Goal: Check status: Check status

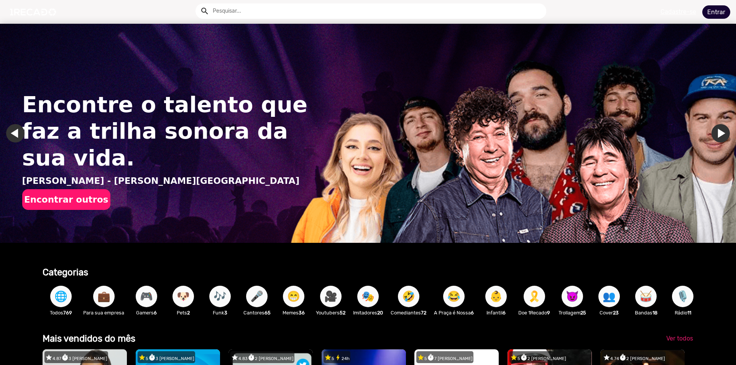
click at [716, 14] on link "Entrar" at bounding box center [716, 11] width 28 height 13
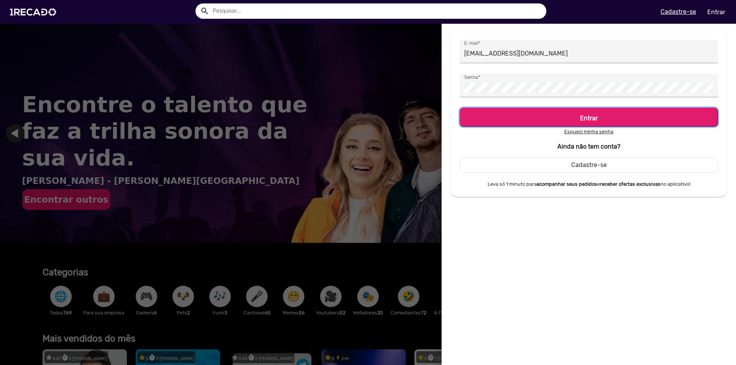
click at [594, 122] on h5 "Entrar" at bounding box center [588, 116] width 244 height 10
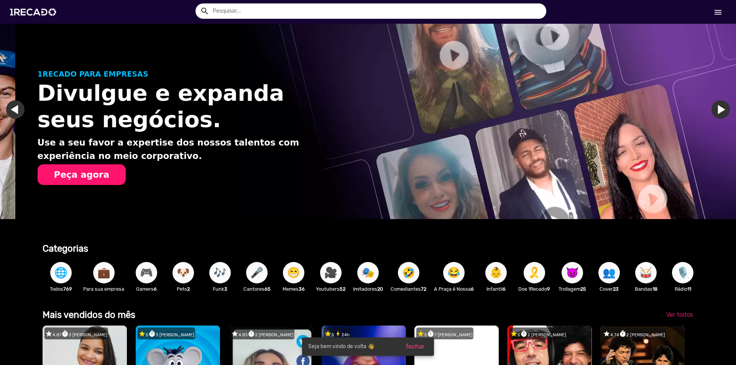
scroll to position [0, 730]
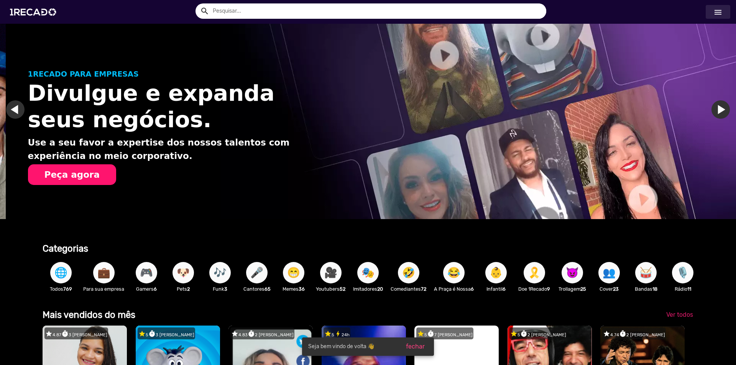
click at [712, 10] on link "menu" at bounding box center [717, 12] width 25 height 14
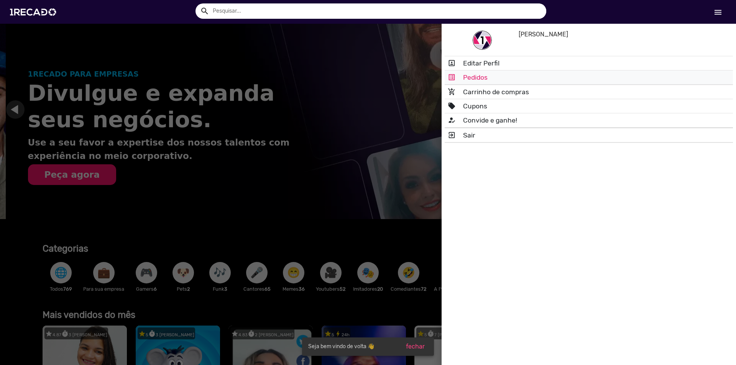
click at [479, 84] on link "list_alt Pedidos" at bounding box center [588, 78] width 288 height 14
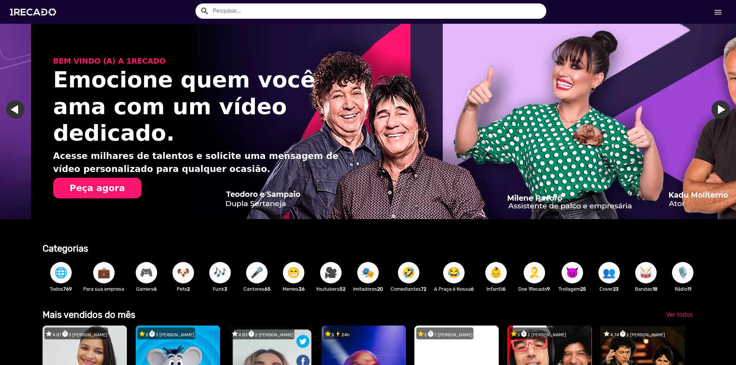
scroll to position [0, 1459]
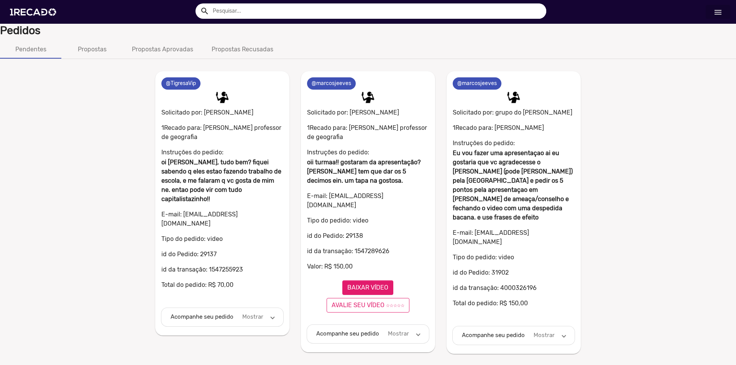
click at [559, 331] on span "Acompanhe seu pedido Mostrar" at bounding box center [512, 335] width 100 height 9
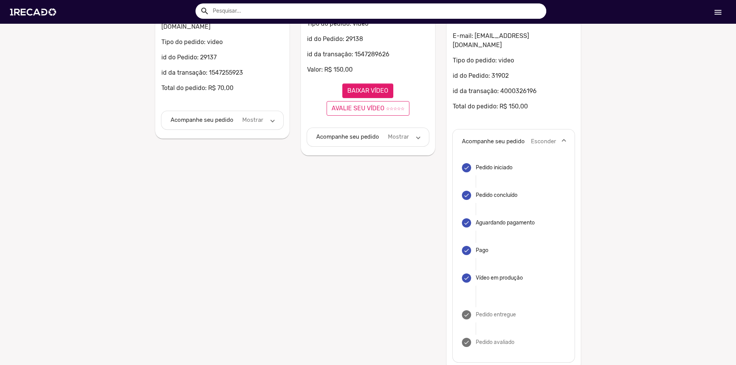
scroll to position [197, 0]
click at [509, 311] on div "Pedido entregue" at bounding box center [495, 315] width 40 height 8
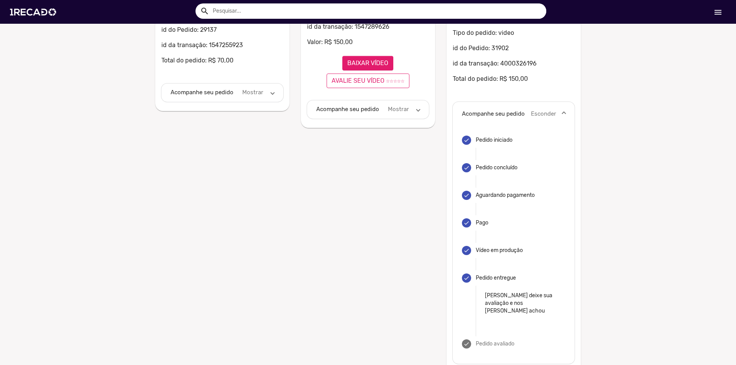
scroll to position [226, 0]
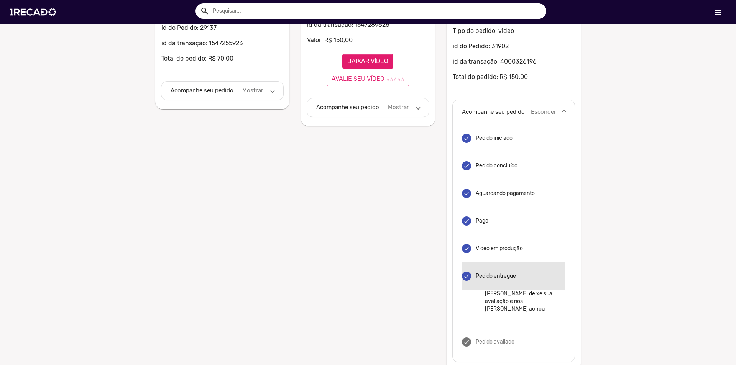
click at [495, 271] on mat-step-header "done Pedido entregue" at bounding box center [513, 276] width 103 height 28
click at [463, 272] on div "done" at bounding box center [466, 276] width 9 height 9
click at [475, 245] on div "Vídeo em produção" at bounding box center [498, 249] width 47 height 8
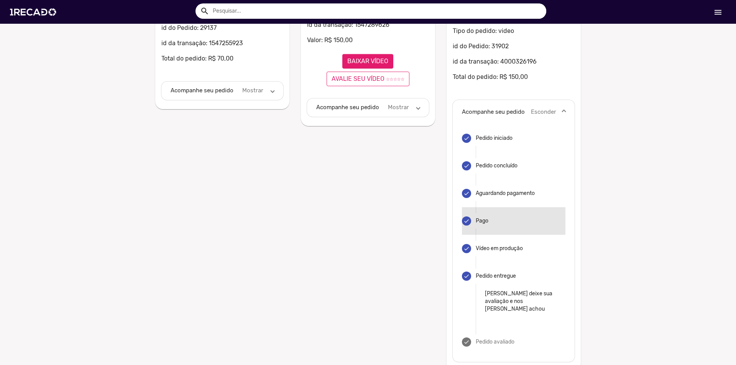
click at [481, 217] on div "Pago" at bounding box center [484, 221] width 19 height 8
click at [484, 180] on mat-step-header "done Aguardando pagamento" at bounding box center [513, 194] width 103 height 28
click at [553, 108] on mat-panel-description "Esconder" at bounding box center [543, 112] width 25 height 9
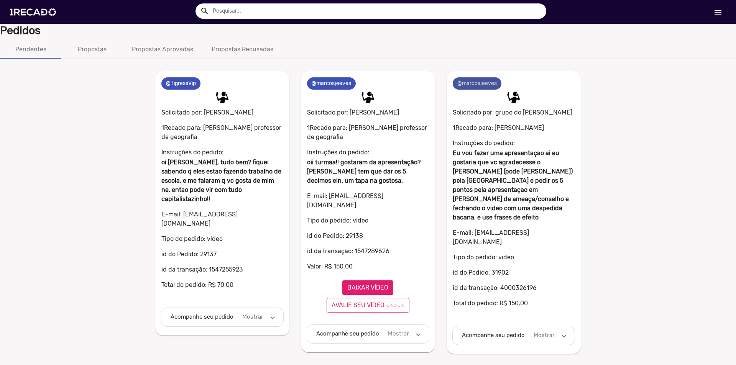
click at [471, 82] on mat-chip "@marcosjeeves" at bounding box center [477, 83] width 49 height 12
click at [90, 45] on div "Propostas" at bounding box center [92, 49] width 29 height 9
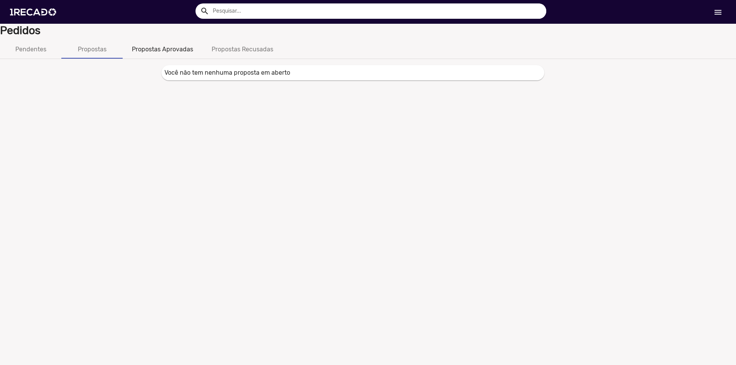
click at [153, 52] on div "Propostas Aprovadas" at bounding box center [162, 49] width 61 height 9
click at [230, 52] on div "Propostas Recusadas" at bounding box center [243, 49] width 62 height 9
click at [45, 49] on div "Pendentes" at bounding box center [30, 49] width 31 height 9
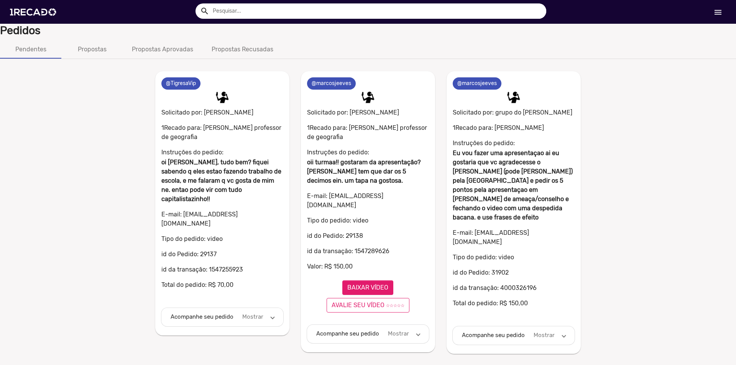
click at [213, 313] on mat-panel-title "Acompanhe seu pedido" at bounding box center [203, 317] width 64 height 9
click at [216, 316] on mat-panel-title "Acompanhe seu pedido" at bounding box center [202, 320] width 63 height 9
click at [513, 331] on mat-panel-title "Acompanhe seu pedido" at bounding box center [494, 335] width 64 height 9
click at [513, 334] on mat-panel-title "Acompanhe seu pedido" at bounding box center [493, 338] width 63 height 9
click at [563, 284] on p "id da transação: 4000326196" at bounding box center [514, 288] width 122 height 9
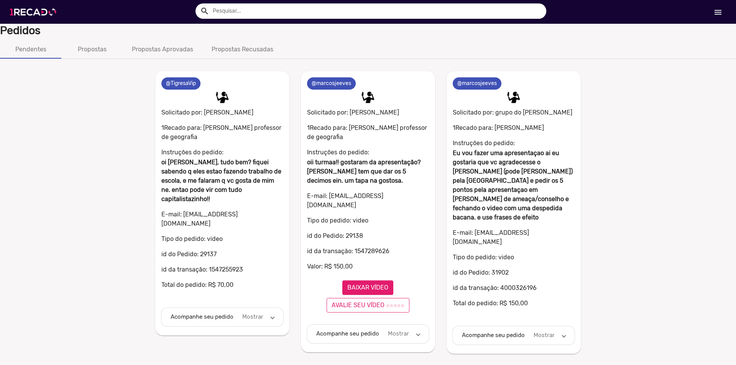
click at [36, 8] on img at bounding box center [35, 12] width 58 height 33
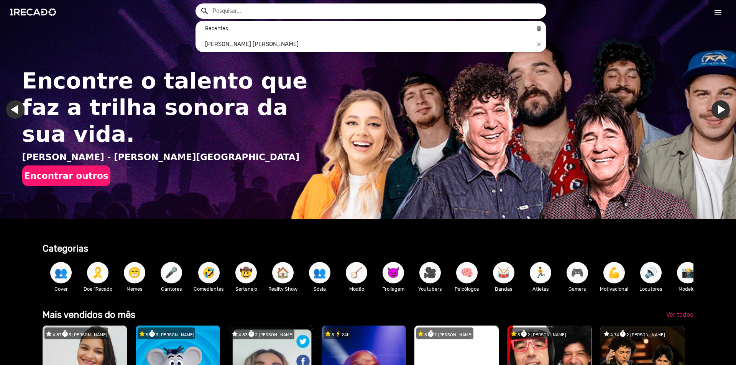
click at [260, 14] on input "text" at bounding box center [376, 10] width 339 height 15
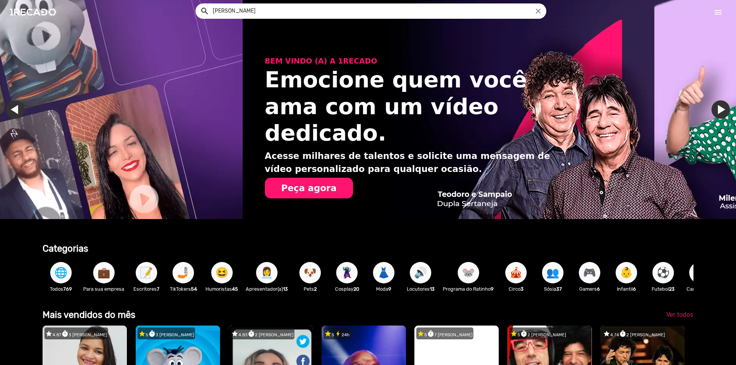
scroll to position [0, 1435]
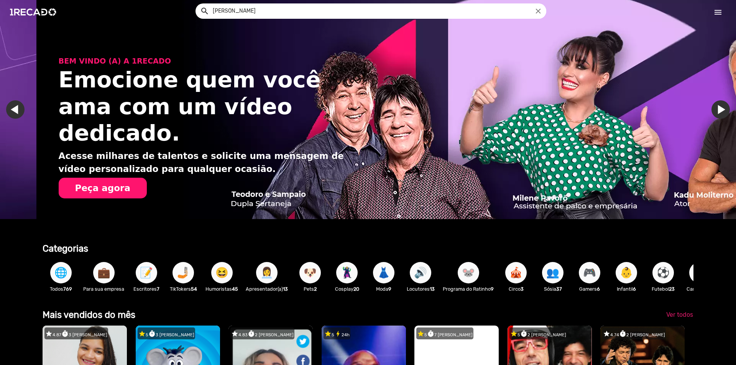
click at [197, 4] on button "search" at bounding box center [203, 10] width 13 height 13
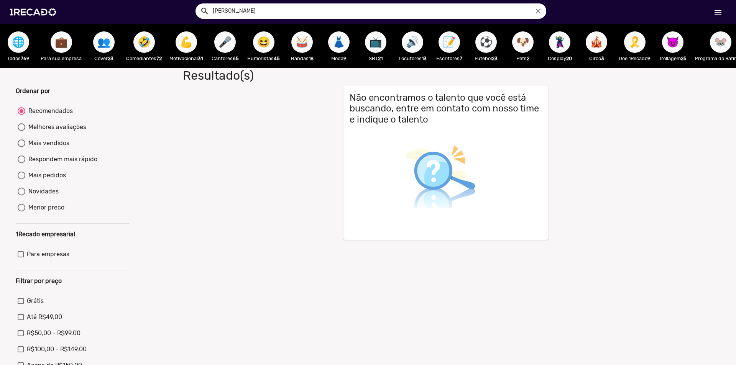
drag, startPoint x: 228, startPoint y: 9, endPoint x: 234, endPoint y: 11, distance: 6.8
click at [226, 11] on input "[PERSON_NAME]" at bounding box center [376, 10] width 339 height 15
click at [272, 12] on input "[PERSON_NAME]" at bounding box center [376, 10] width 339 height 15
drag, startPoint x: 262, startPoint y: 11, endPoint x: 231, endPoint y: 10, distance: 31.1
click at [231, 10] on input "[PERSON_NAME]" at bounding box center [376, 10] width 339 height 15
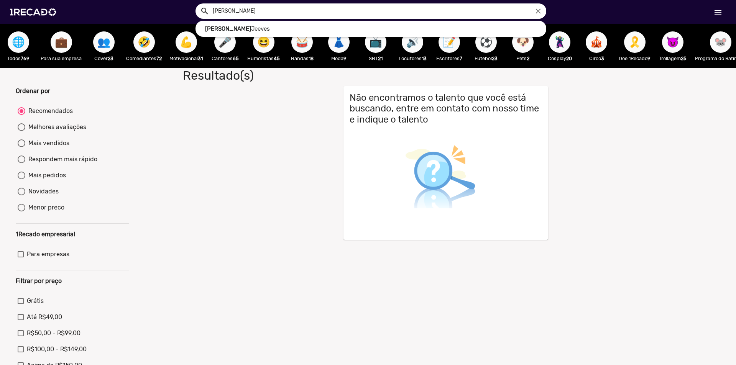
type input "[PERSON_NAME]"
click at [197, 4] on button "search" at bounding box center [203, 10] width 13 height 13
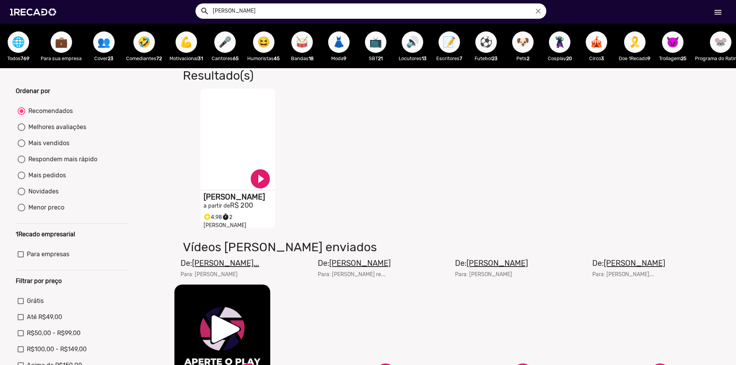
click at [236, 116] on video "S1RECADO vídeos dedicados para fãs e empresas" at bounding box center [237, 139] width 75 height 101
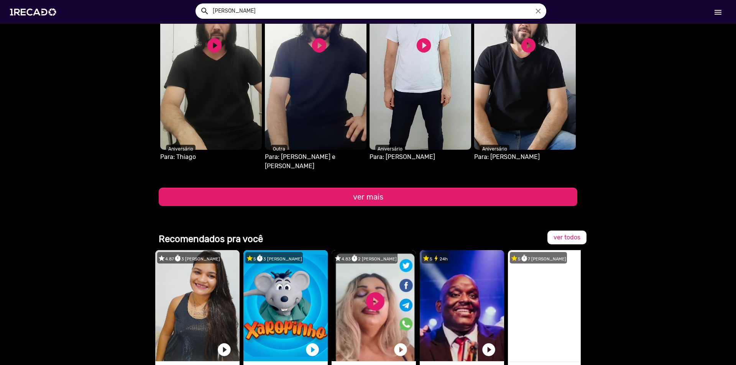
scroll to position [920, 0]
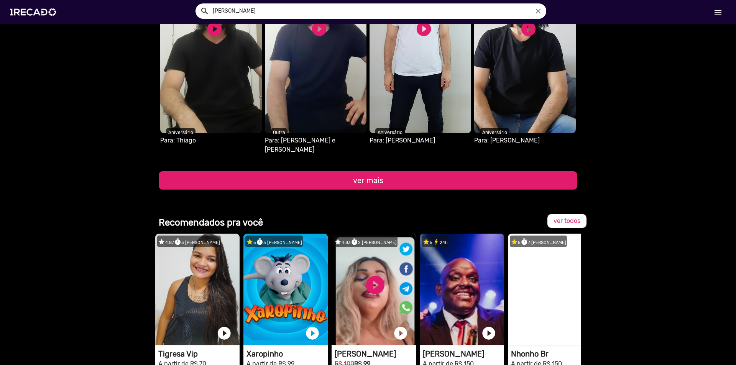
click at [309, 171] on button "ver mais" at bounding box center [368, 180] width 418 height 18
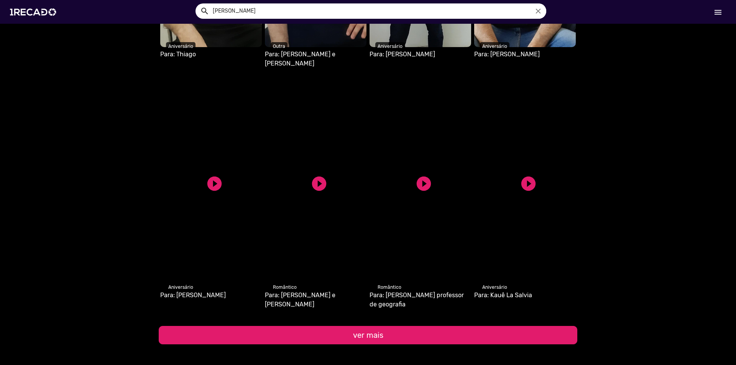
scroll to position [996, 0]
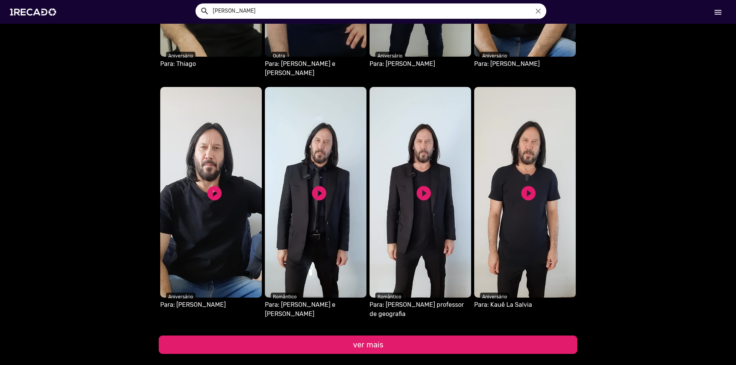
click at [451, 336] on button "ver mais" at bounding box center [368, 345] width 418 height 18
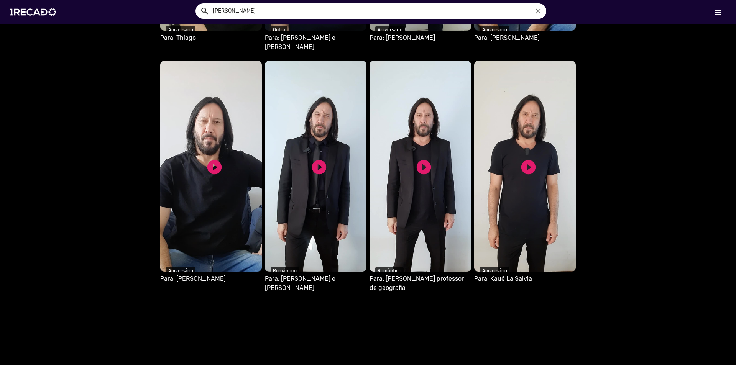
scroll to position [1226, 0]
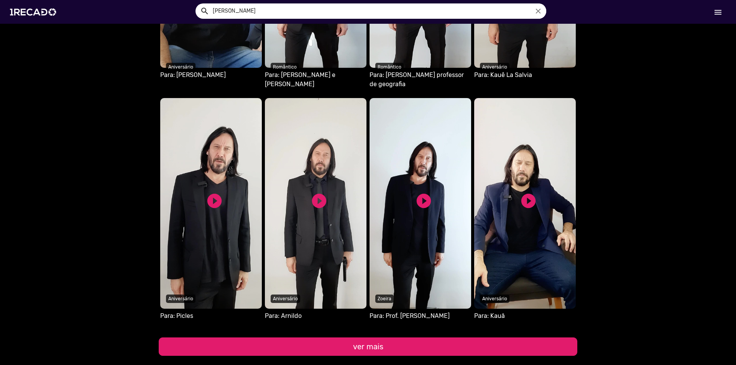
click at [561, 338] on button "ver mais" at bounding box center [368, 347] width 418 height 18
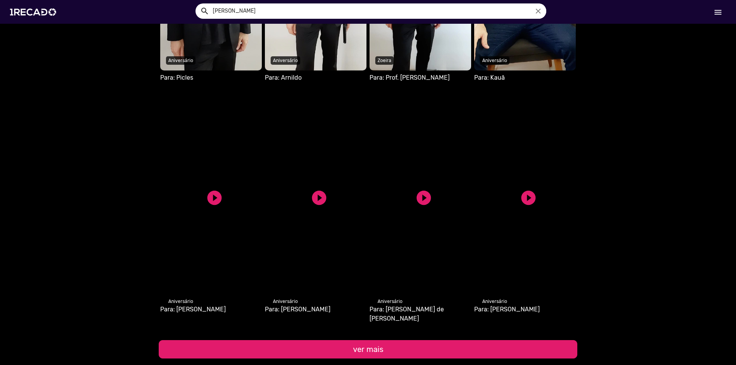
scroll to position [1494, 0]
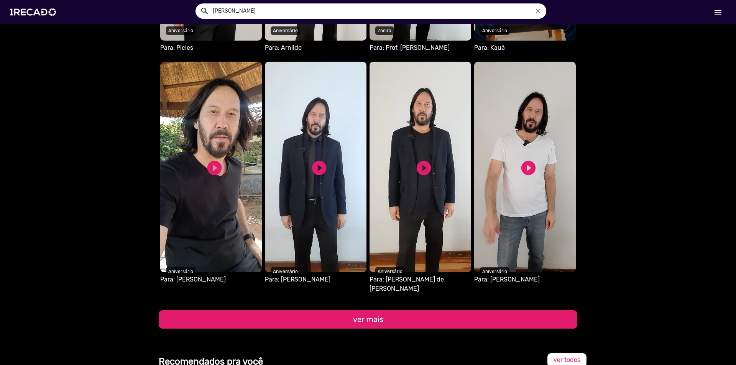
click at [493, 310] on button "ver mais" at bounding box center [368, 319] width 418 height 18
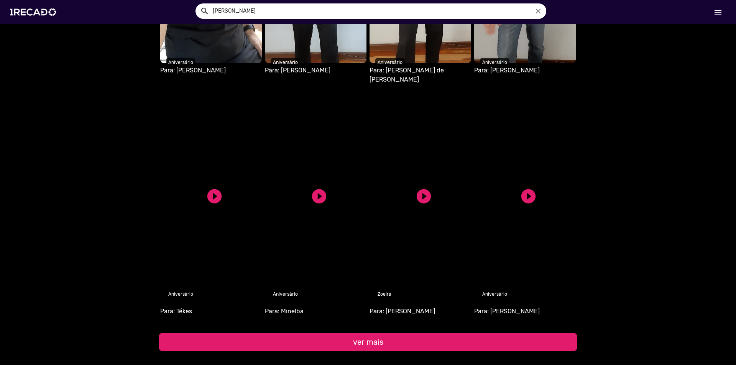
scroll to position [1724, 0]
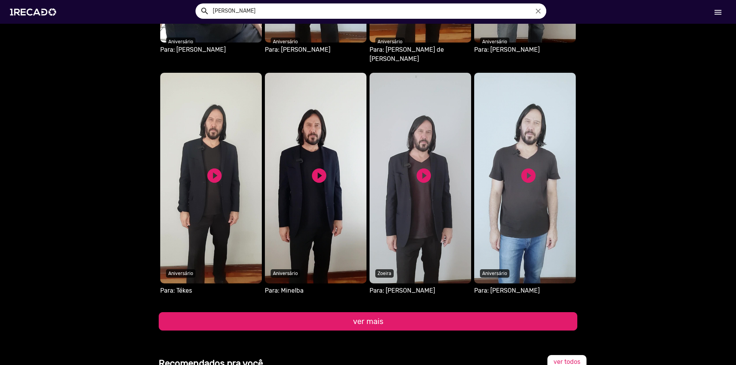
click at [544, 312] on button "ver mais" at bounding box center [368, 321] width 418 height 18
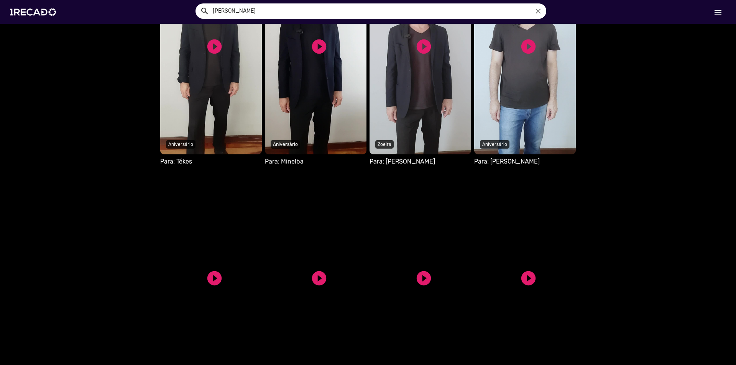
scroll to position [1954, 0]
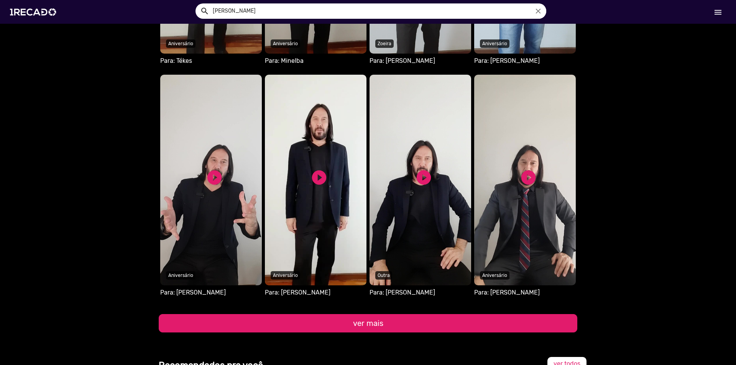
click at [504, 314] on button "ver mais" at bounding box center [368, 323] width 418 height 18
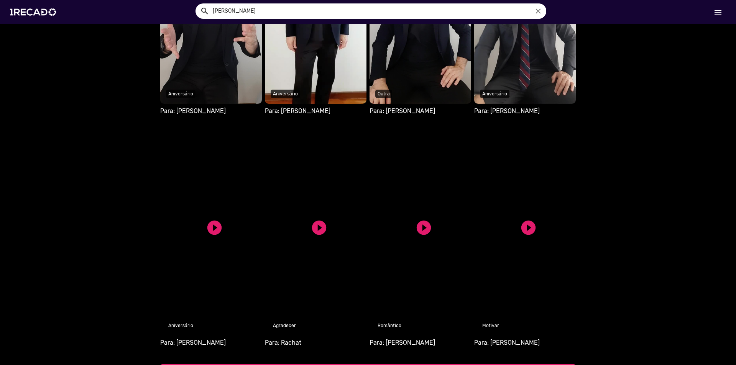
scroll to position [2146, 0]
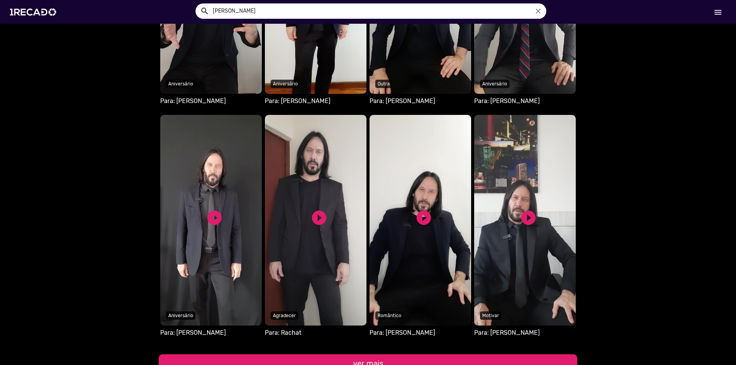
click at [516, 354] on button "ver mais" at bounding box center [368, 363] width 418 height 18
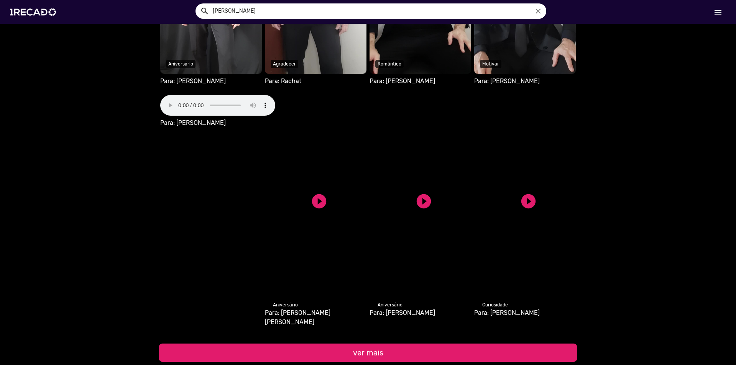
scroll to position [2452, 0]
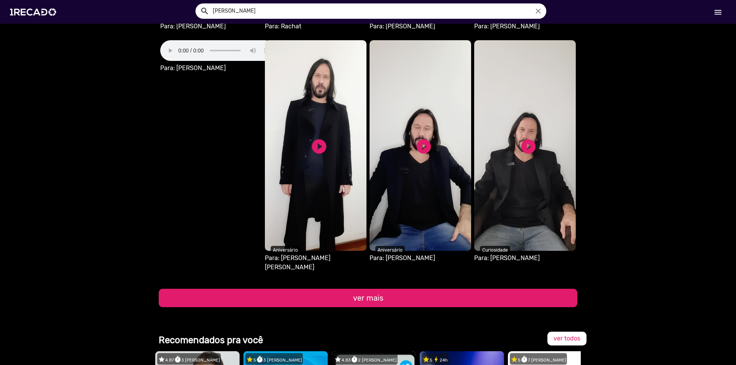
click at [485, 289] on button "ver mais" at bounding box center [368, 298] width 418 height 18
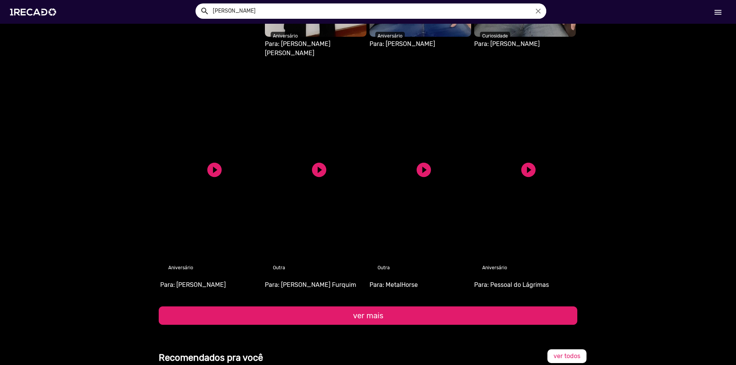
scroll to position [2682, 0]
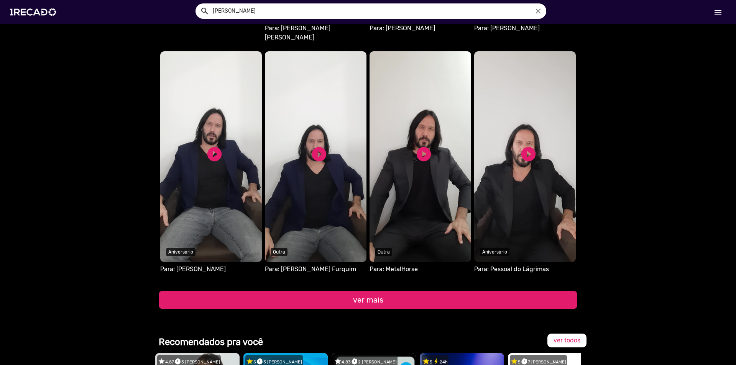
click at [544, 291] on button "ver mais" at bounding box center [368, 300] width 418 height 18
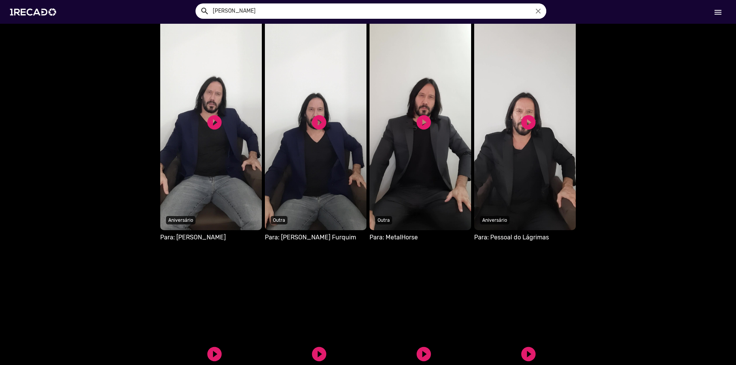
scroll to position [2912, 0]
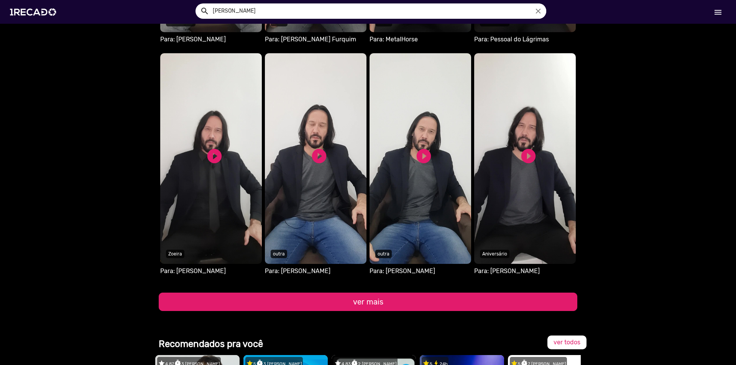
click at [497, 293] on button "ver mais" at bounding box center [368, 302] width 418 height 18
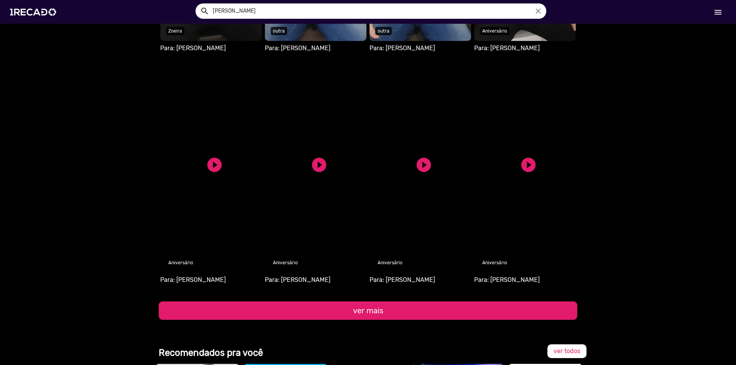
scroll to position [3142, 0]
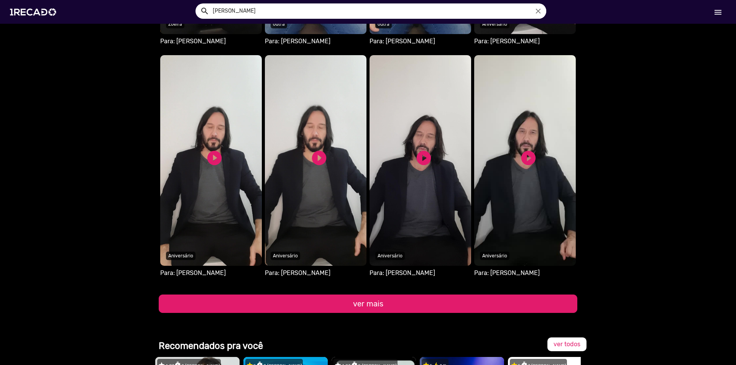
click at [460, 295] on button "ver mais" at bounding box center [368, 304] width 418 height 18
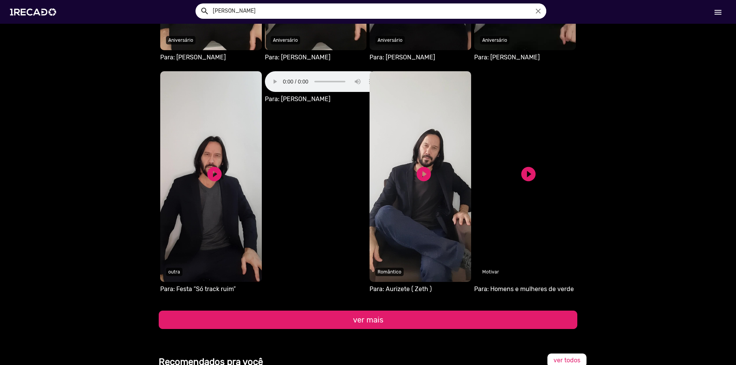
scroll to position [3372, 0]
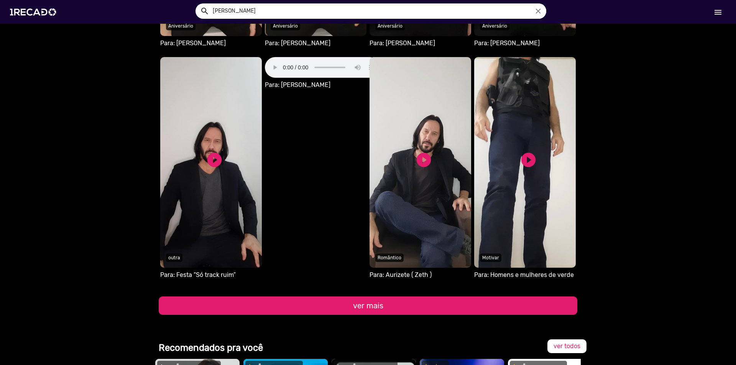
click at [465, 297] on button "ver mais" at bounding box center [368, 306] width 418 height 18
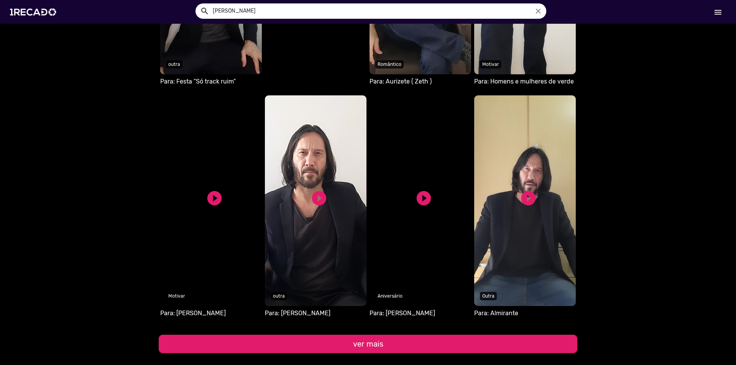
scroll to position [3602, 0]
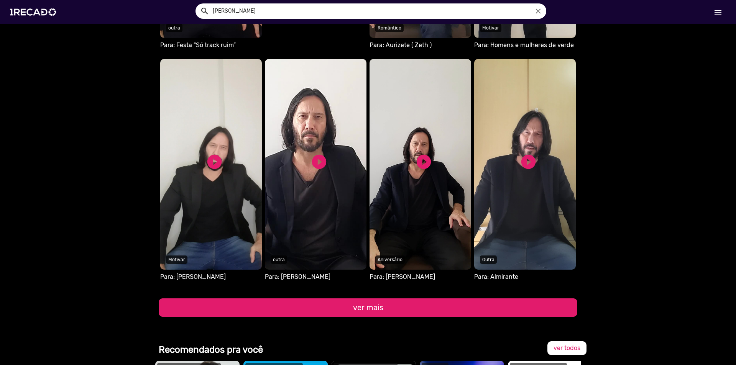
click at [451, 298] on button "ver mais" at bounding box center [368, 307] width 418 height 18
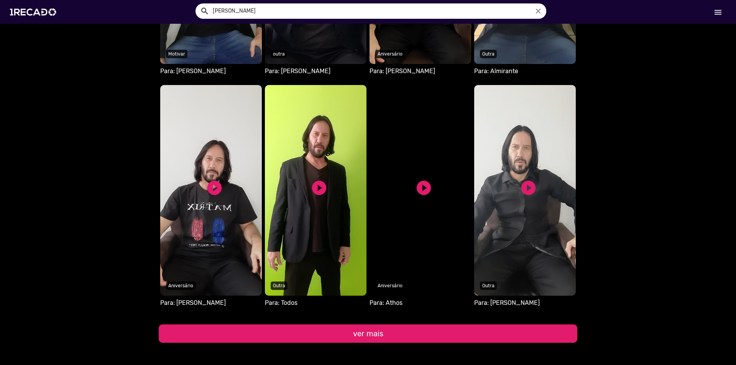
scroll to position [3832, 0]
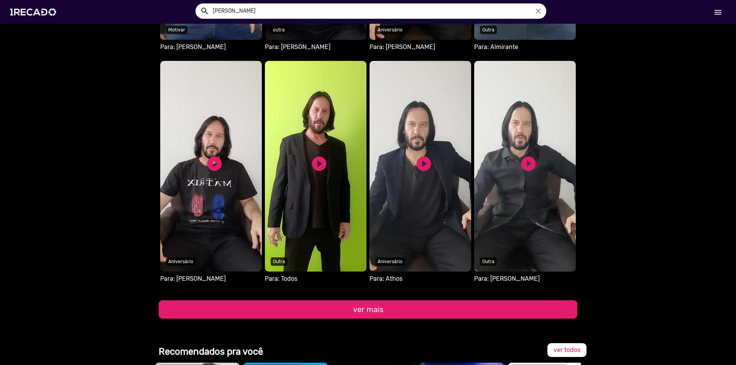
click at [452, 300] on button "ver mais" at bounding box center [368, 309] width 418 height 18
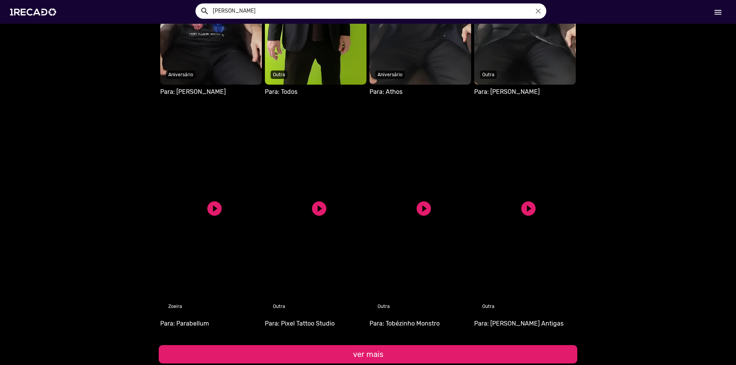
scroll to position [4023, 0]
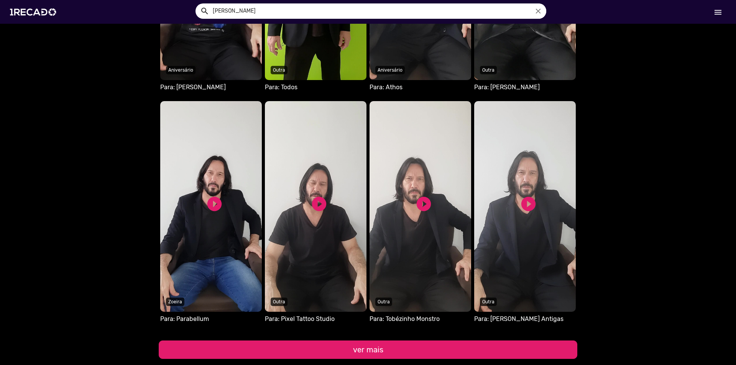
click at [434, 341] on button "ver mais" at bounding box center [368, 350] width 418 height 18
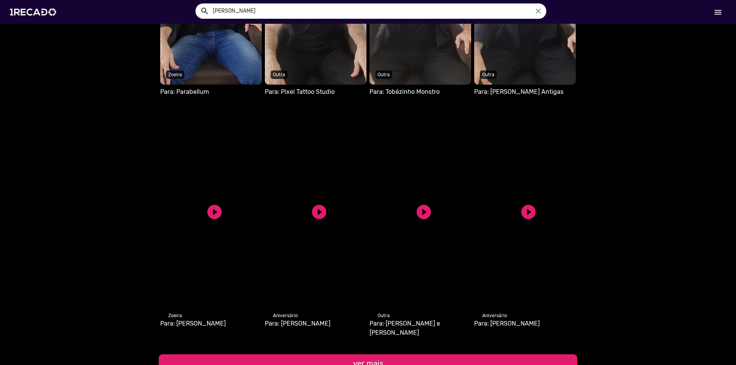
scroll to position [4291, 0]
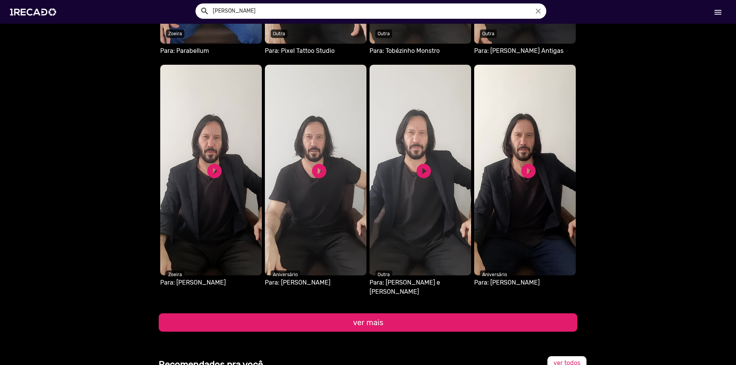
click at [484, 313] on button "ver mais" at bounding box center [368, 322] width 418 height 18
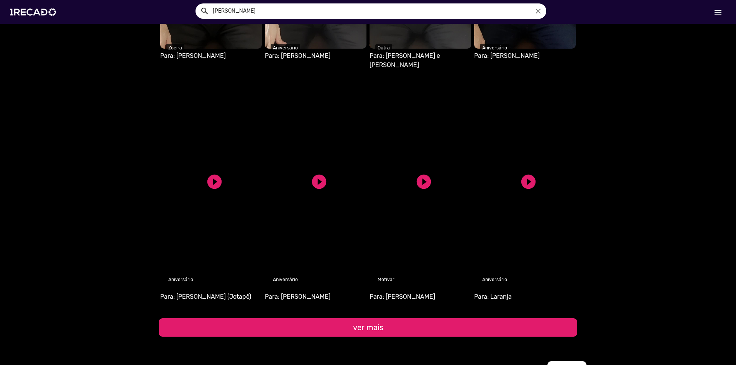
scroll to position [4521, 0]
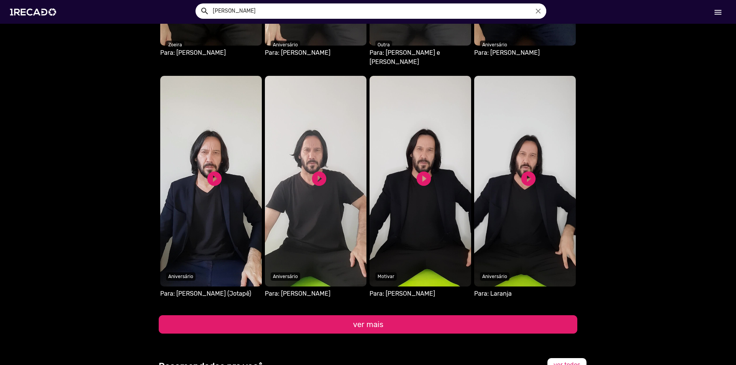
click at [458, 315] on button "ver mais" at bounding box center [368, 324] width 418 height 18
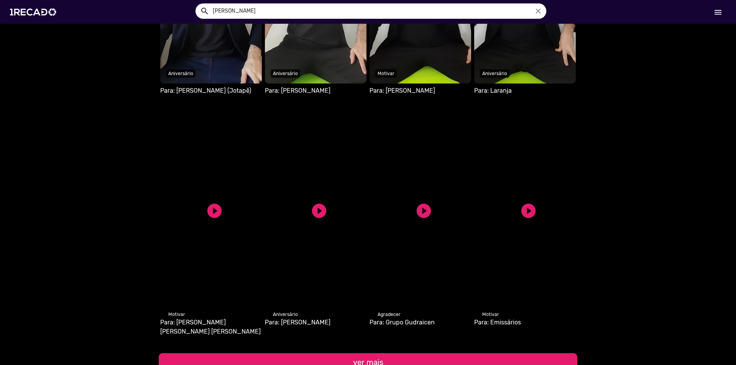
scroll to position [4751, 0]
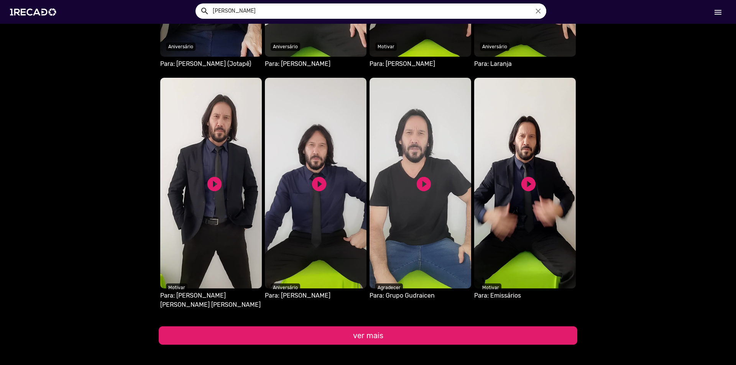
click at [449, 326] on button "ver mais" at bounding box center [368, 335] width 418 height 18
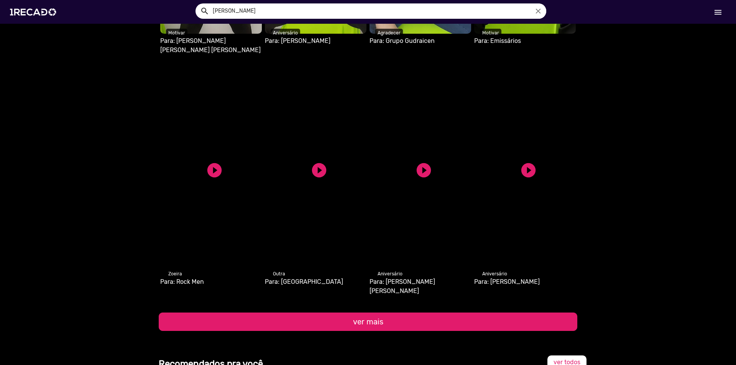
scroll to position [5019, 0]
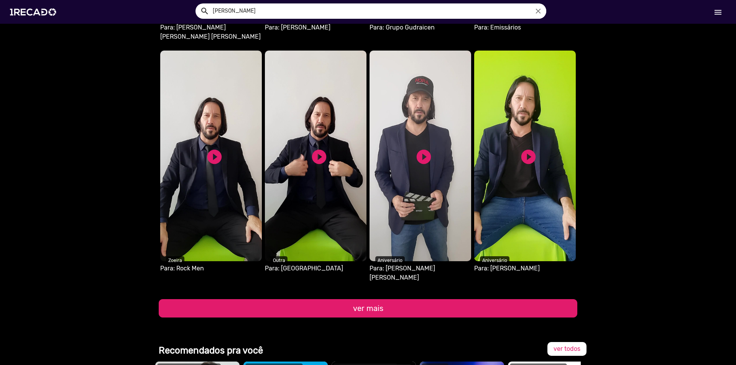
click at [451, 299] on button "ver mais" at bounding box center [368, 308] width 418 height 18
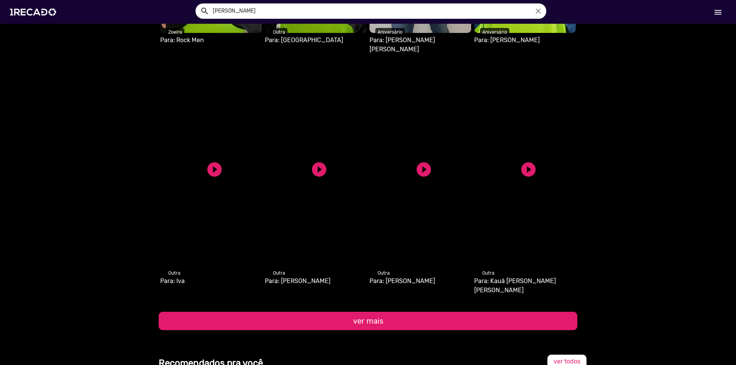
scroll to position [5249, 0]
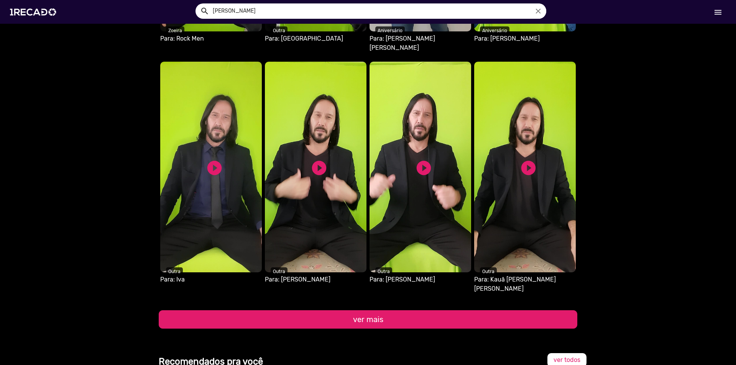
click at [446, 310] on button "ver mais" at bounding box center [368, 319] width 418 height 18
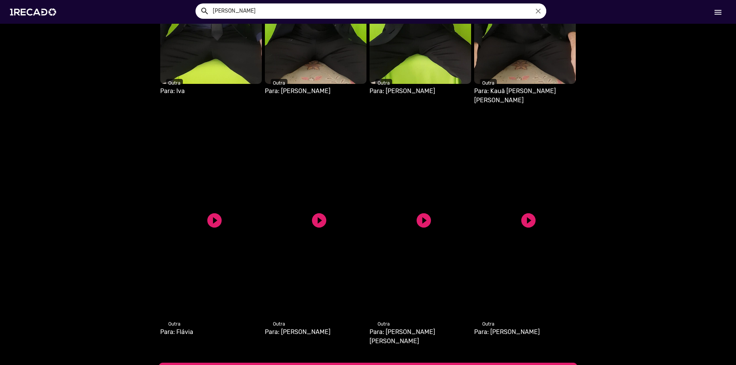
scroll to position [5441, 0]
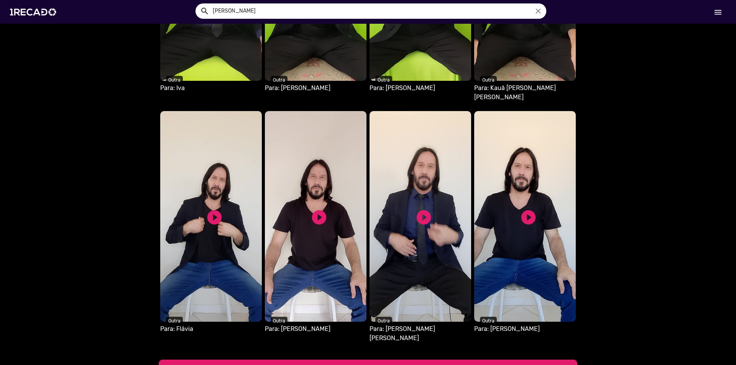
click at [465, 360] on button "ver mais" at bounding box center [368, 369] width 418 height 18
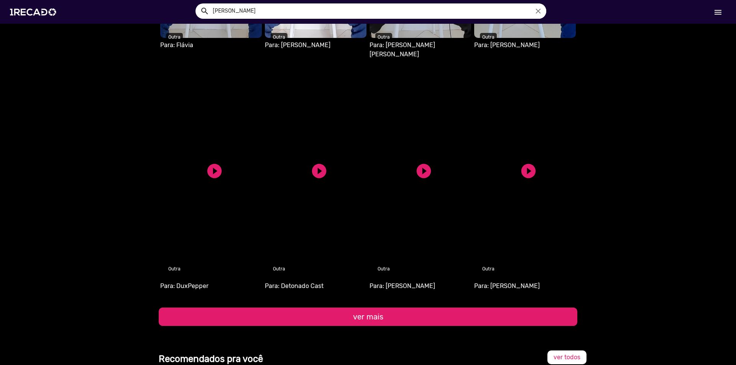
scroll to position [5747, 0]
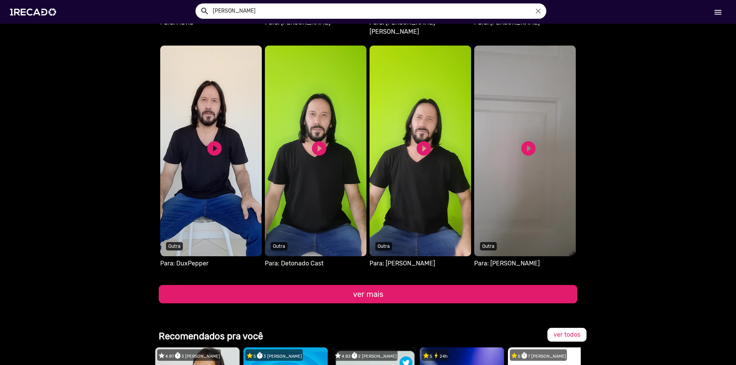
click at [474, 285] on button "ver mais" at bounding box center [368, 294] width 418 height 18
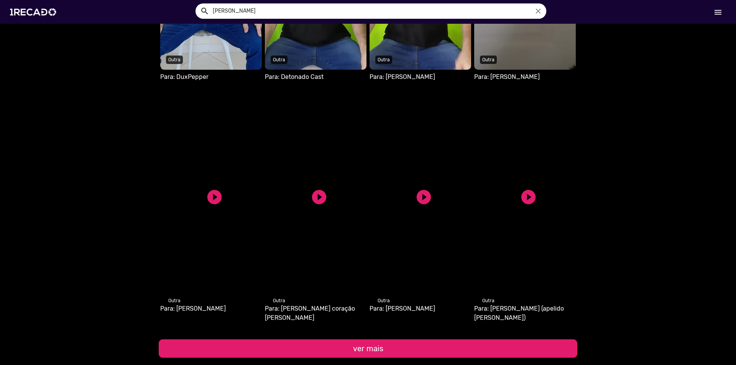
scroll to position [5939, 0]
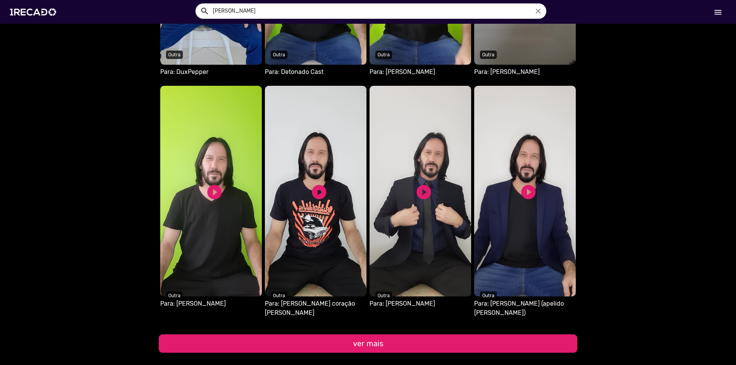
click at [473, 334] on button "ver mais" at bounding box center [368, 343] width 418 height 18
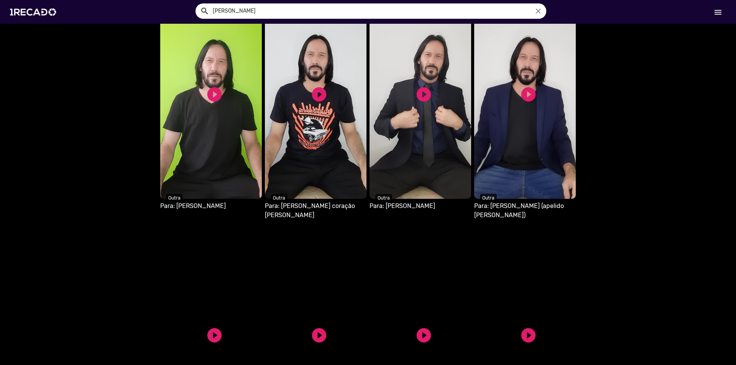
scroll to position [6131, 0]
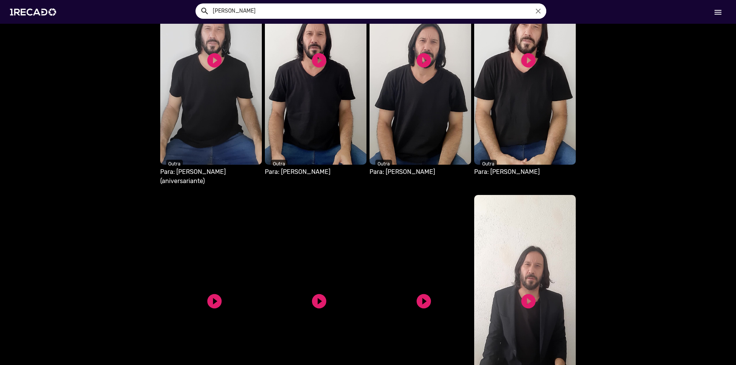
scroll to position [6360, 0]
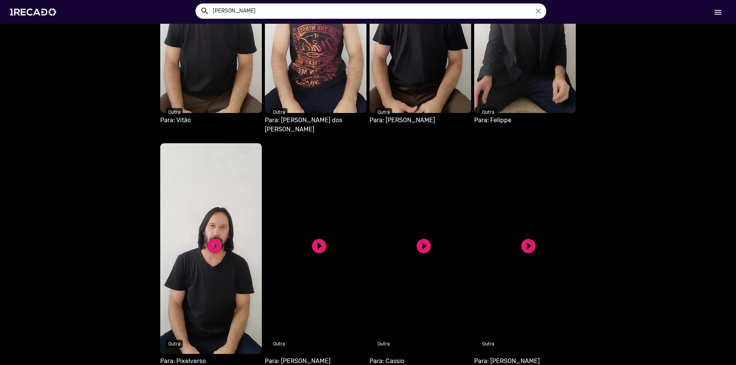
scroll to position [6629, 0]
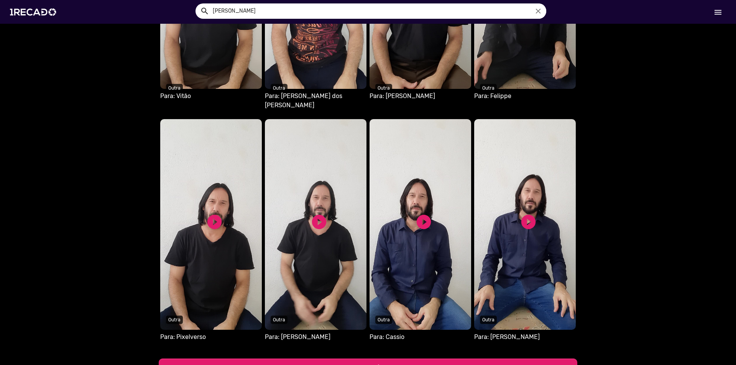
click at [503, 359] on button "ver mais" at bounding box center [368, 368] width 418 height 18
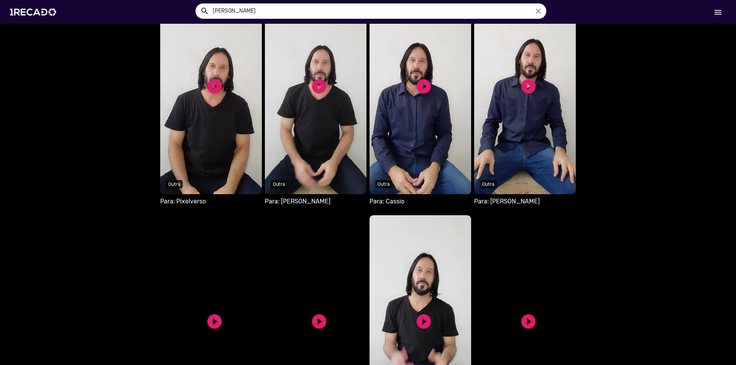
scroll to position [6859, 0]
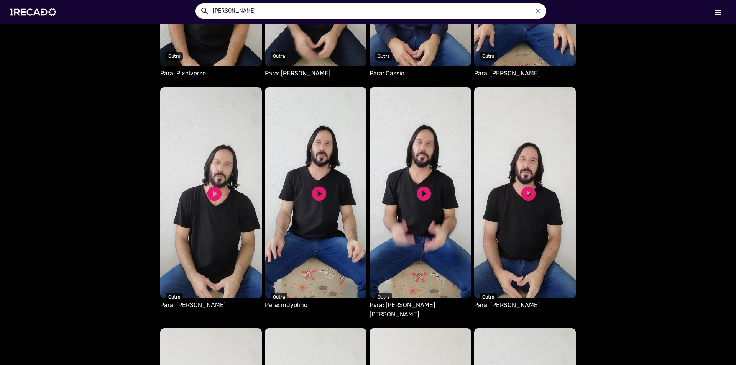
scroll to position [7050, 0]
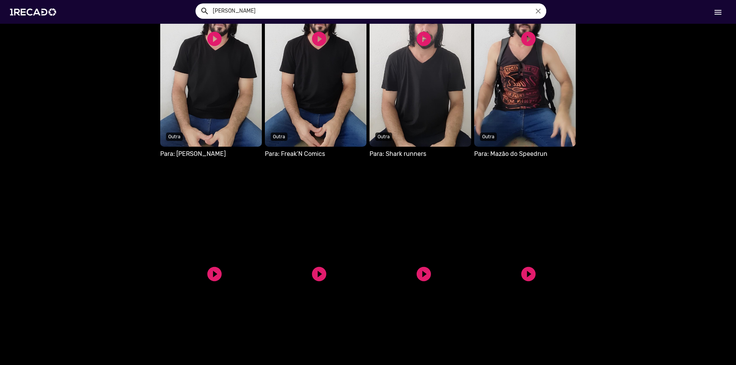
scroll to position [7318, 0]
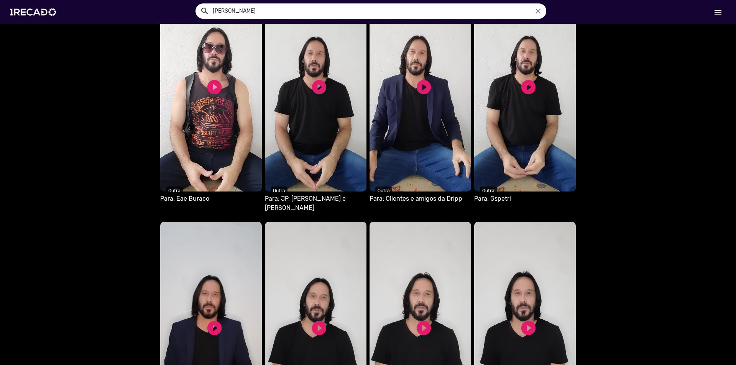
scroll to position [7510, 0]
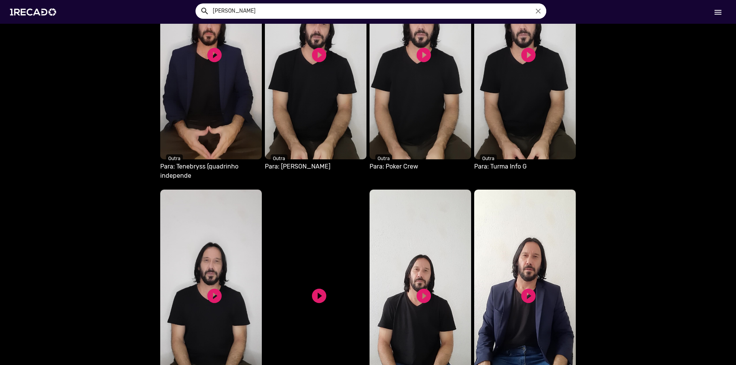
scroll to position [7778, 0]
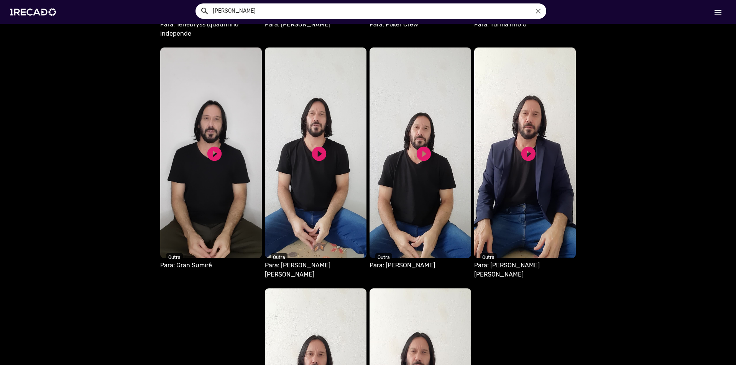
scroll to position [7970, 0]
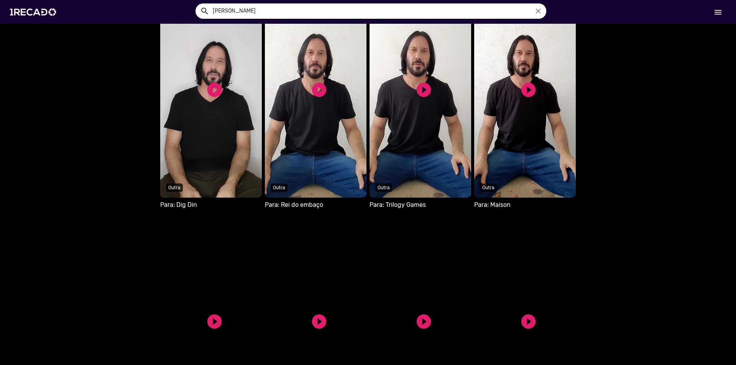
scroll to position [8200, 0]
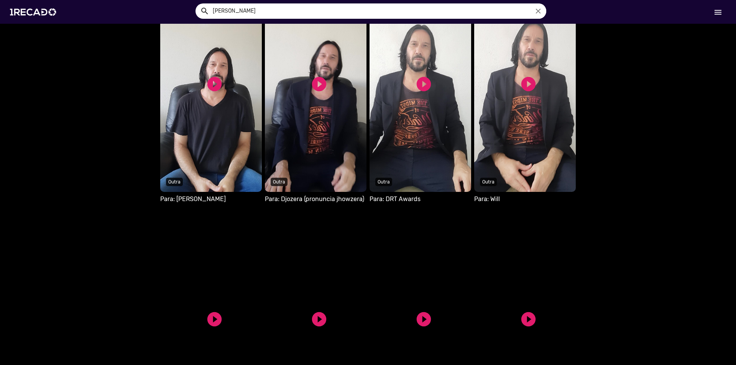
scroll to position [8468, 0]
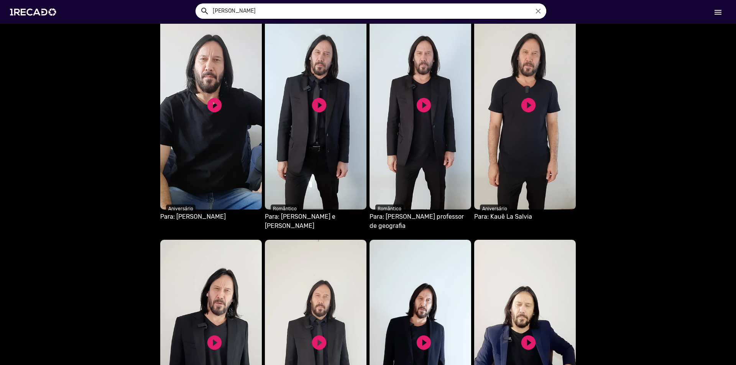
scroll to position [1114, 0]
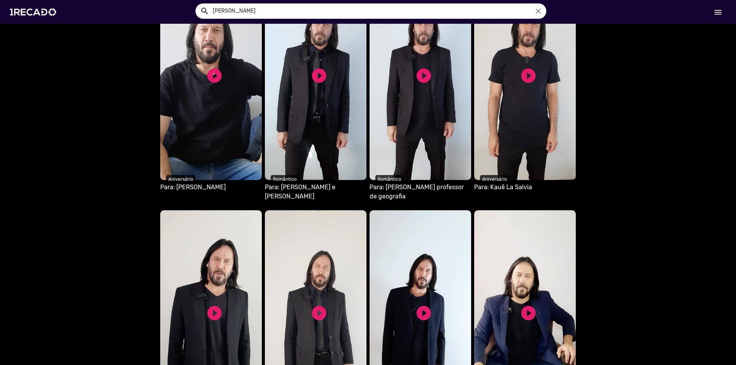
click at [428, 105] on video "S1RECADO vídeos dedicados para fãs e empresas" at bounding box center [420, 74] width 102 height 211
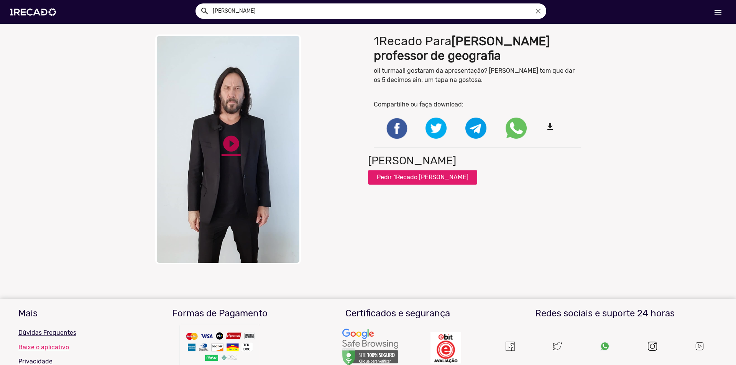
click at [223, 149] on div "Your browser does not support HTML5 video. play_circle_filled play_circle_filled" at bounding box center [228, 149] width 146 height 230
click at [228, 143] on link "pause_circle" at bounding box center [230, 143] width 19 height 19
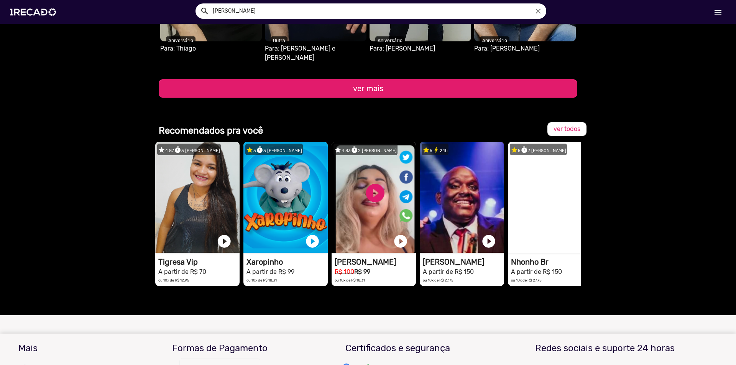
scroll to position [736, 0]
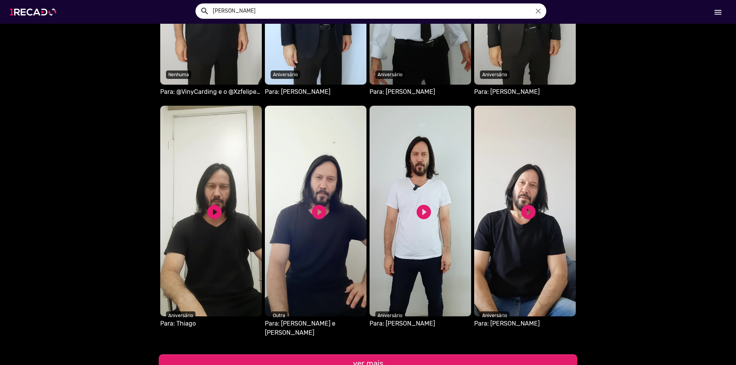
click at [39, 8] on img at bounding box center [35, 12] width 58 height 33
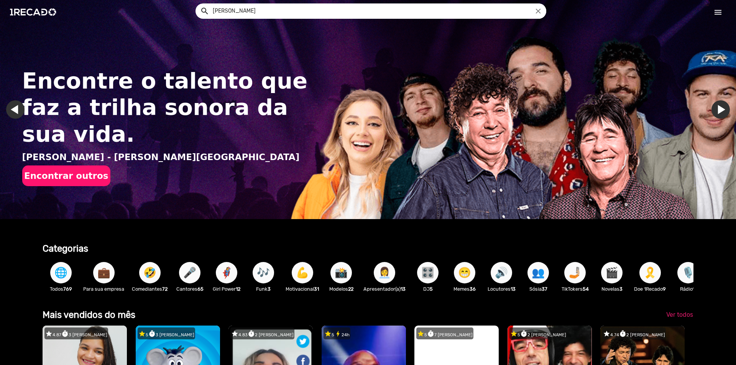
click at [724, 7] on link "menu" at bounding box center [717, 12] width 25 height 14
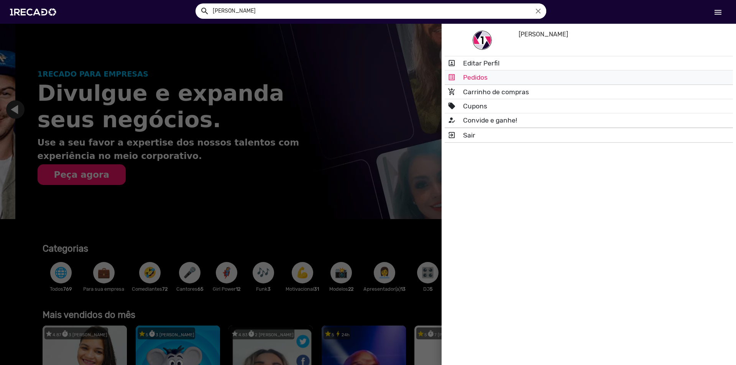
scroll to position [0, 730]
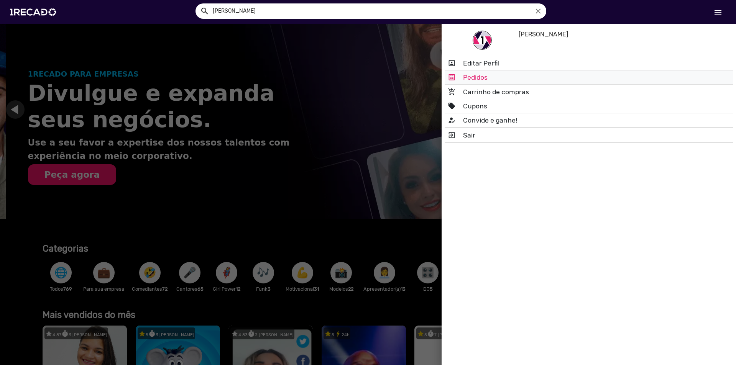
click at [498, 80] on link "list_alt Pedidos" at bounding box center [588, 78] width 288 height 14
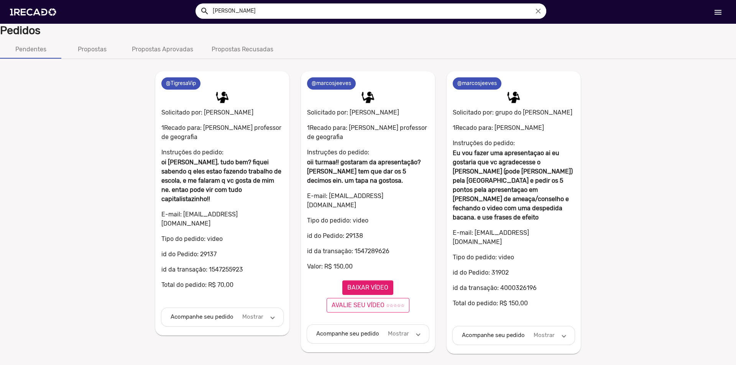
click at [546, 284] on p "id da transação: 4000326196" at bounding box center [514, 288] width 122 height 9
click at [517, 96] on img at bounding box center [513, 97] width 15 height 15
drag, startPoint x: 516, startPoint y: 100, endPoint x: 493, endPoint y: 100, distance: 23.4
click at [493, 100] on div at bounding box center [513, 97] width 133 height 15
click at [83, 48] on div "Propostas" at bounding box center [92, 49] width 29 height 9
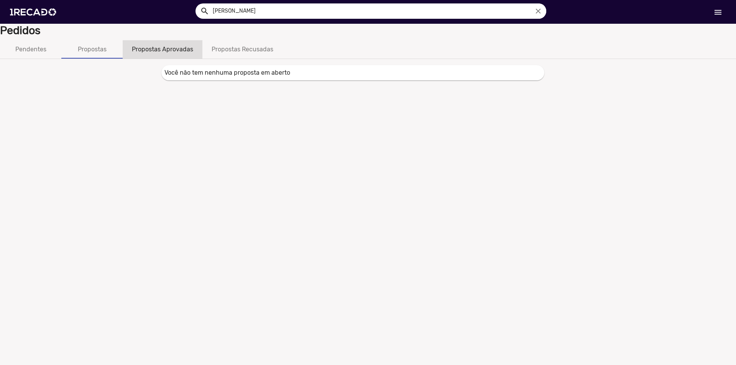
click at [164, 48] on div "Propostas Aprovadas" at bounding box center [162, 49] width 61 height 9
click at [238, 52] on div "Propostas Recusadas" at bounding box center [243, 49] width 62 height 9
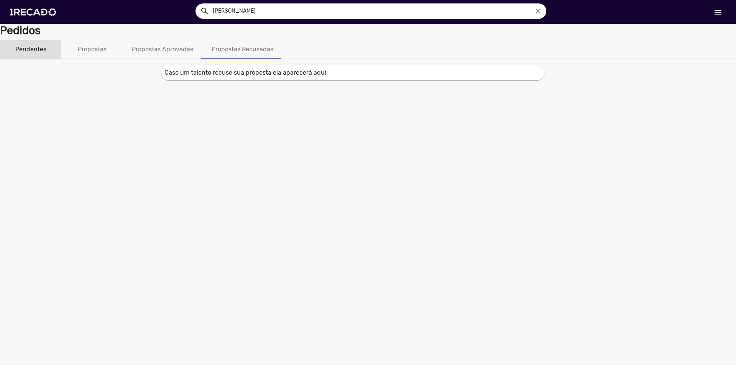
click at [57, 46] on div "Pendentes" at bounding box center [30, 49] width 61 height 18
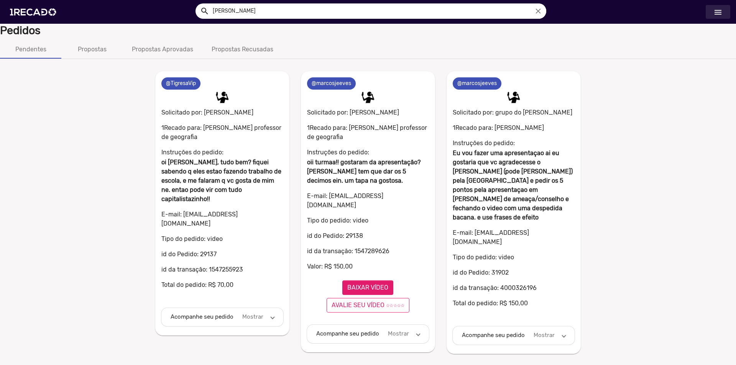
click at [715, 12] on mat-icon "menu" at bounding box center [717, 12] width 9 height 9
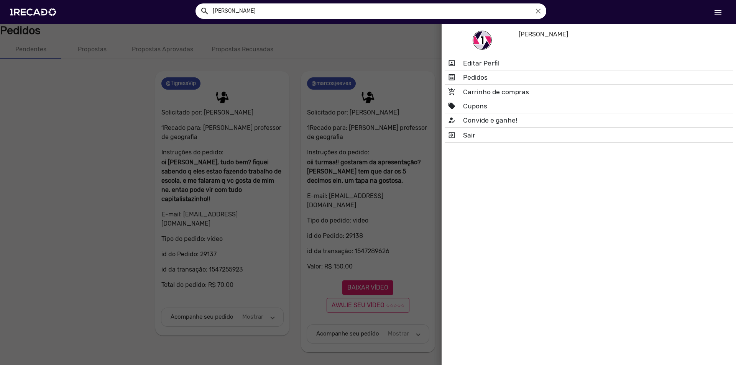
click at [483, 40] on img at bounding box center [481, 40] width 19 height 19
click at [544, 38] on h5 "[PERSON_NAME]" at bounding box center [614, 34] width 192 height 7
